Goal: Find specific page/section: Find specific page/section

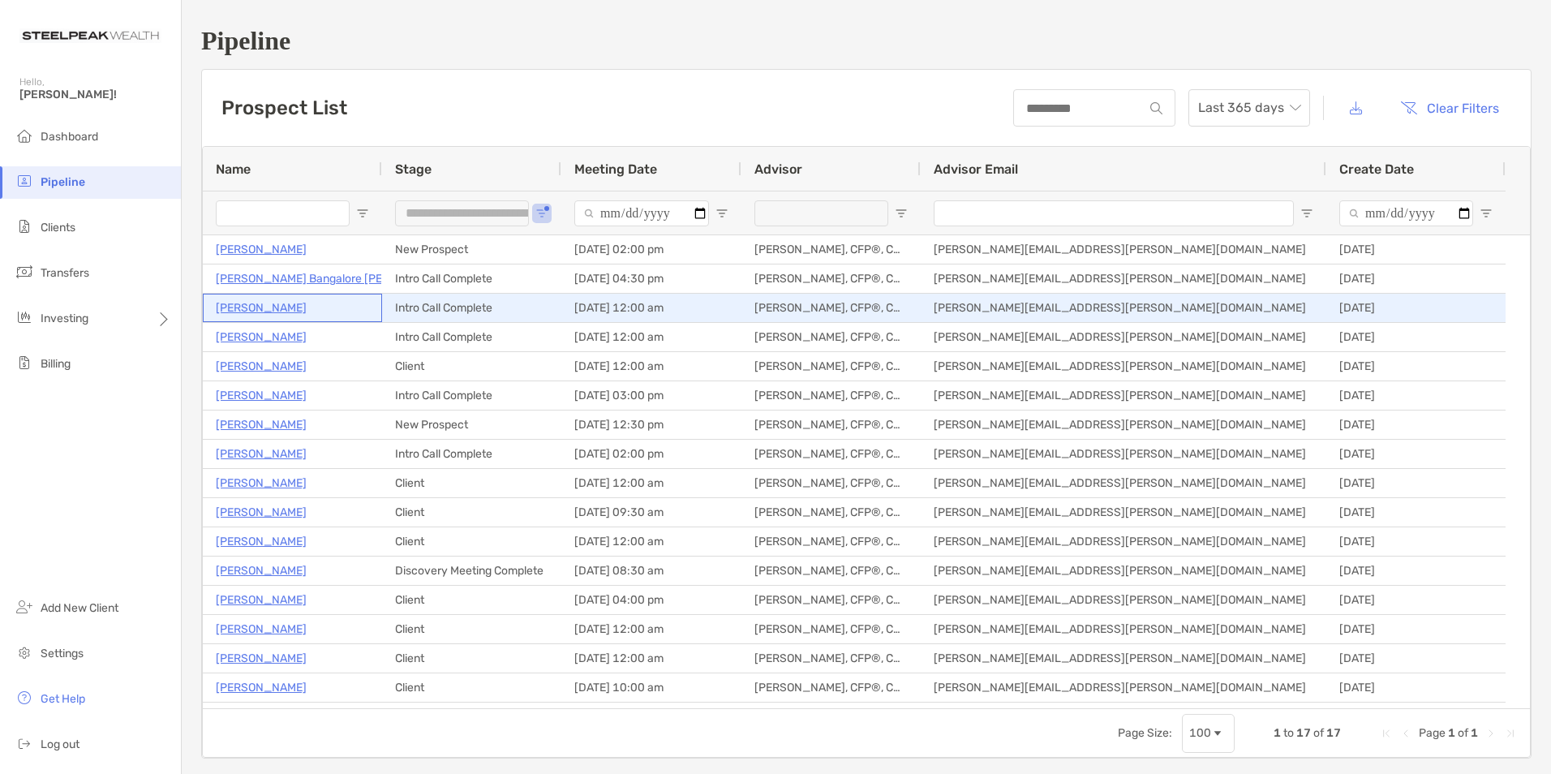
click at [282, 308] on p "[PERSON_NAME]" at bounding box center [261, 308] width 91 height 20
